Goal: Navigation & Orientation: Find specific page/section

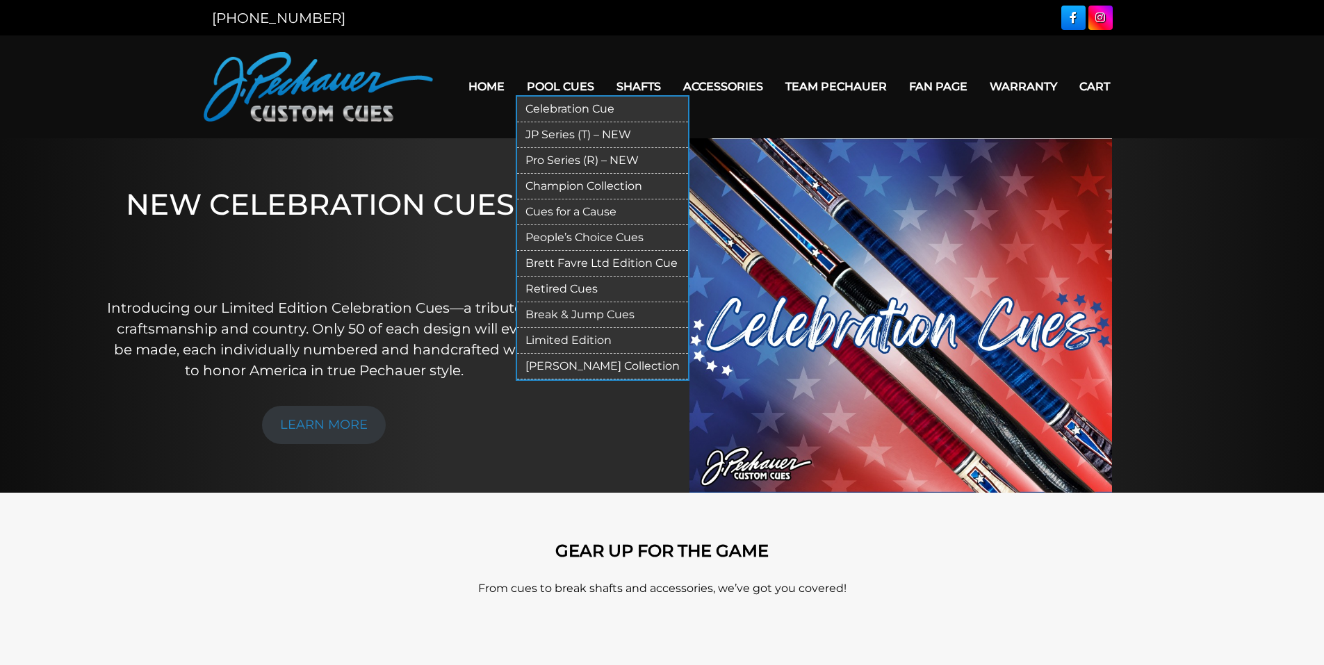
click at [561, 134] on link "JP Series (T) – NEW" at bounding box center [602, 135] width 171 height 26
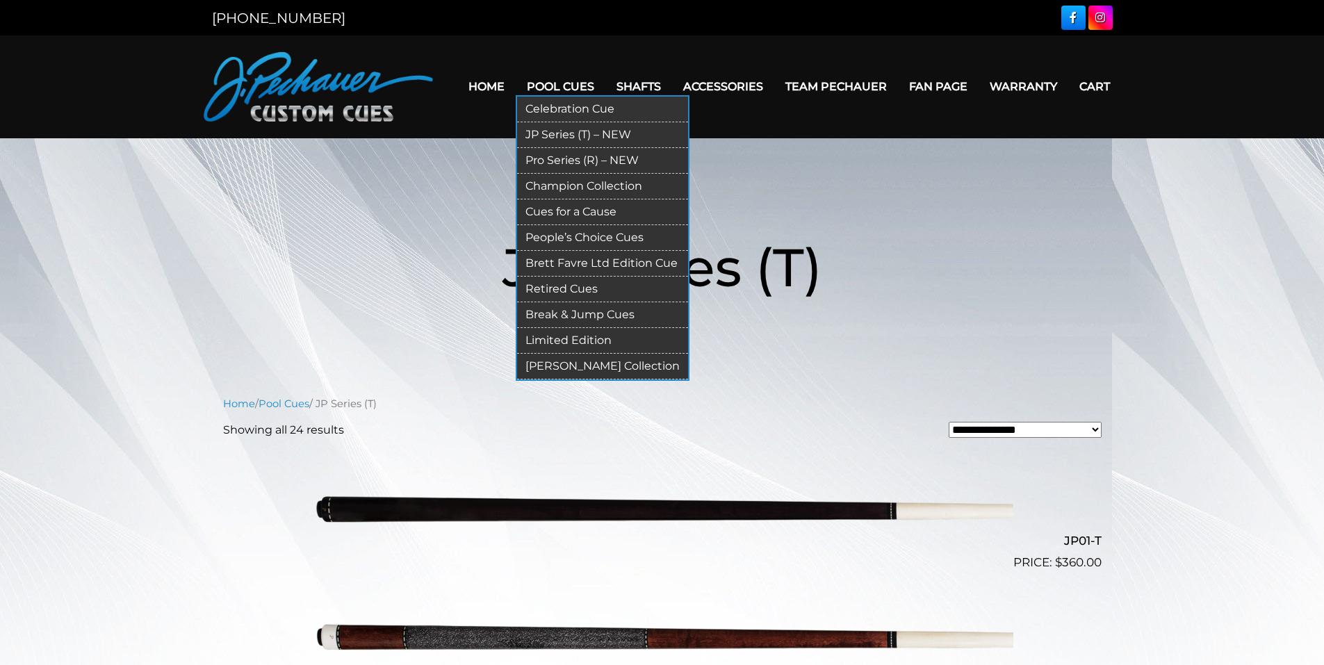
click at [573, 159] on link "Pro Series (R) – NEW" at bounding box center [602, 161] width 171 height 26
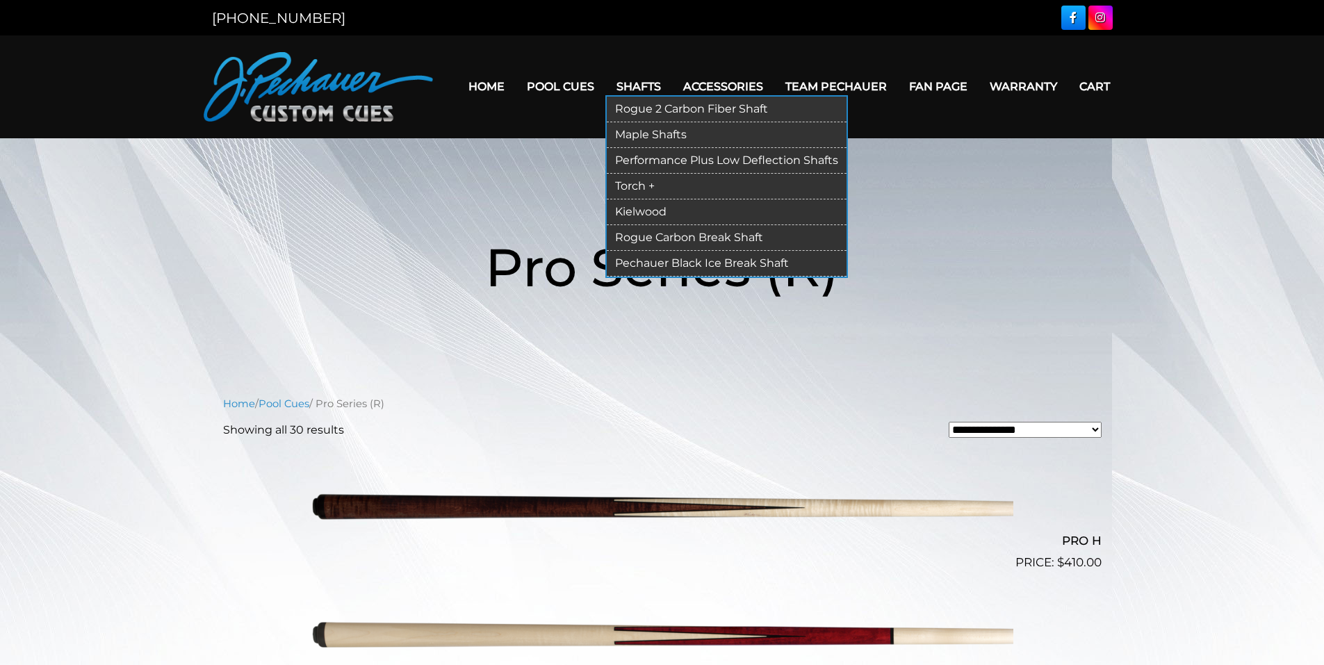
click at [635, 110] on link "Rogue 2 Carbon Fiber Shaft" at bounding box center [727, 110] width 240 height 26
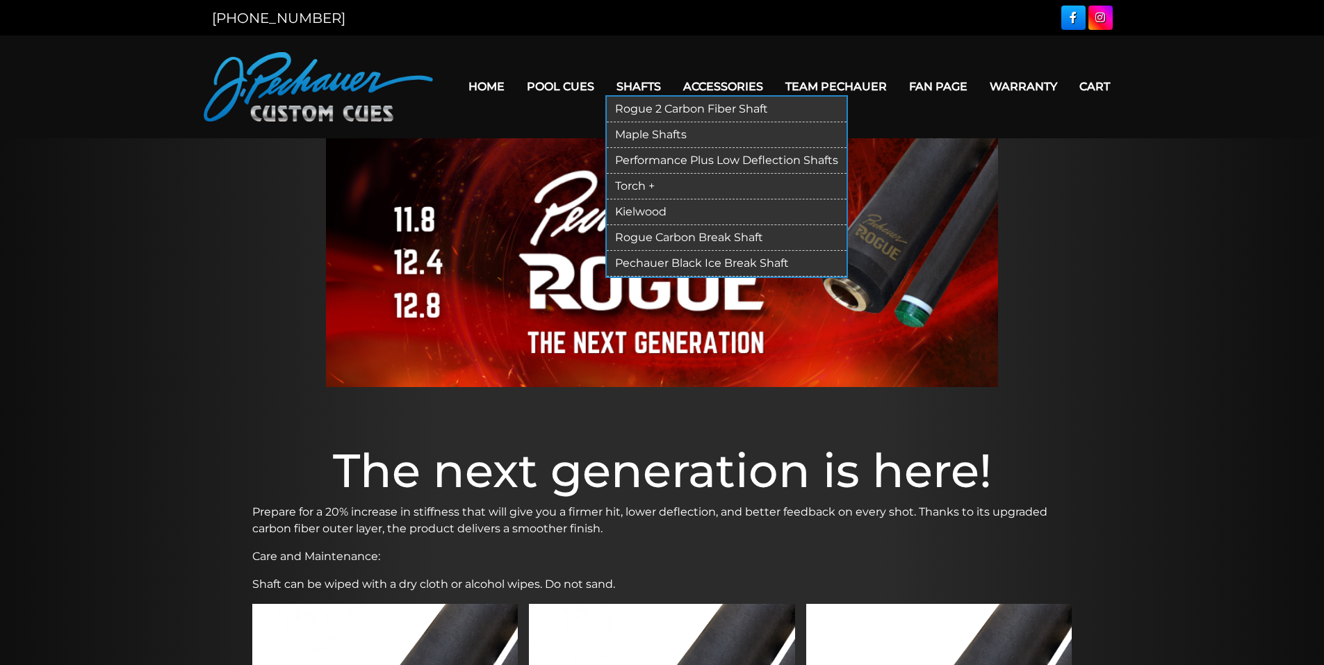
click at [661, 132] on link "Maple Shafts" at bounding box center [727, 135] width 240 height 26
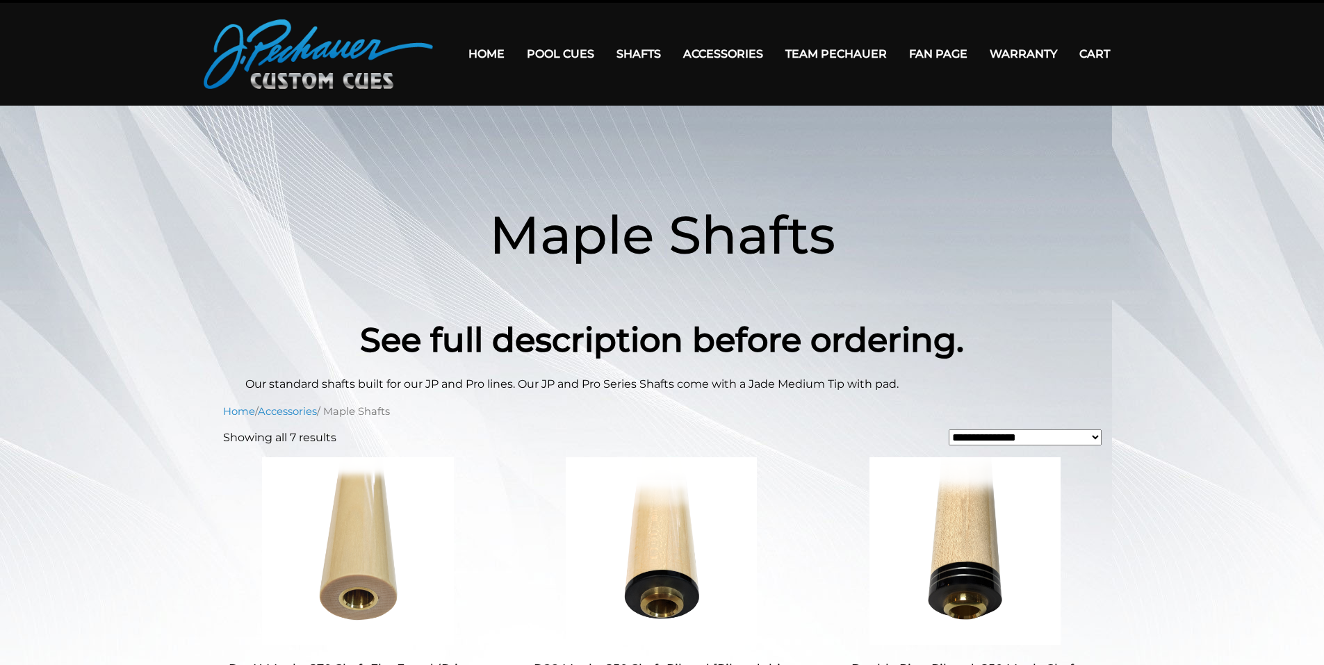
scroll to position [21, 0]
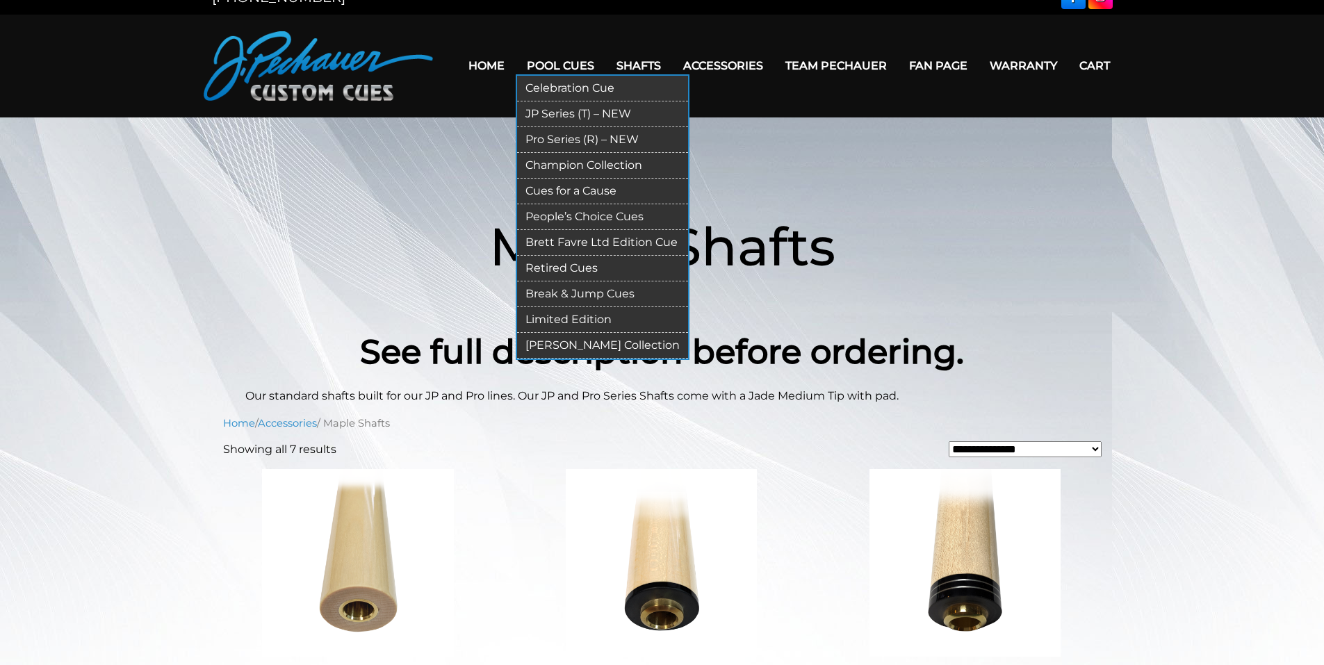
click at [566, 293] on link "Break & Jump Cues" at bounding box center [602, 294] width 171 height 26
